Goal: Task Accomplishment & Management: Manage account settings

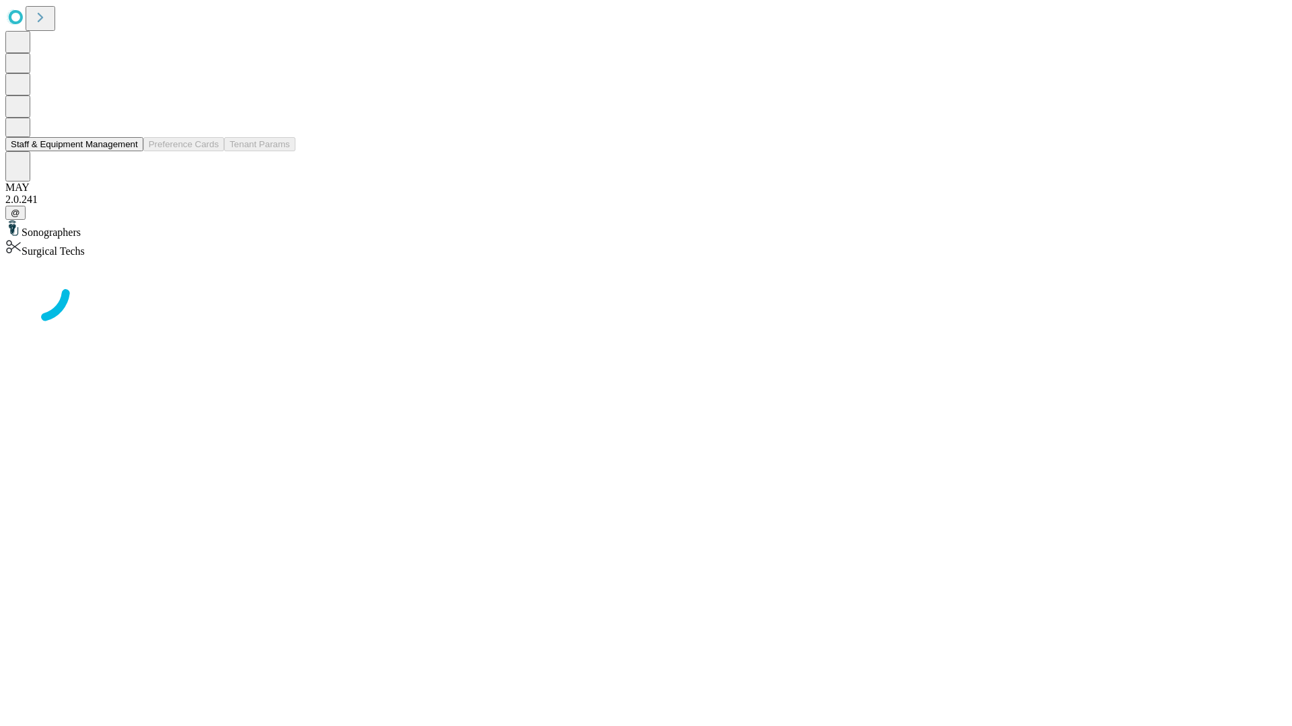
click at [128, 151] on button "Staff & Equipment Management" at bounding box center [74, 144] width 138 height 14
